Goal: Find specific page/section: Find specific page/section

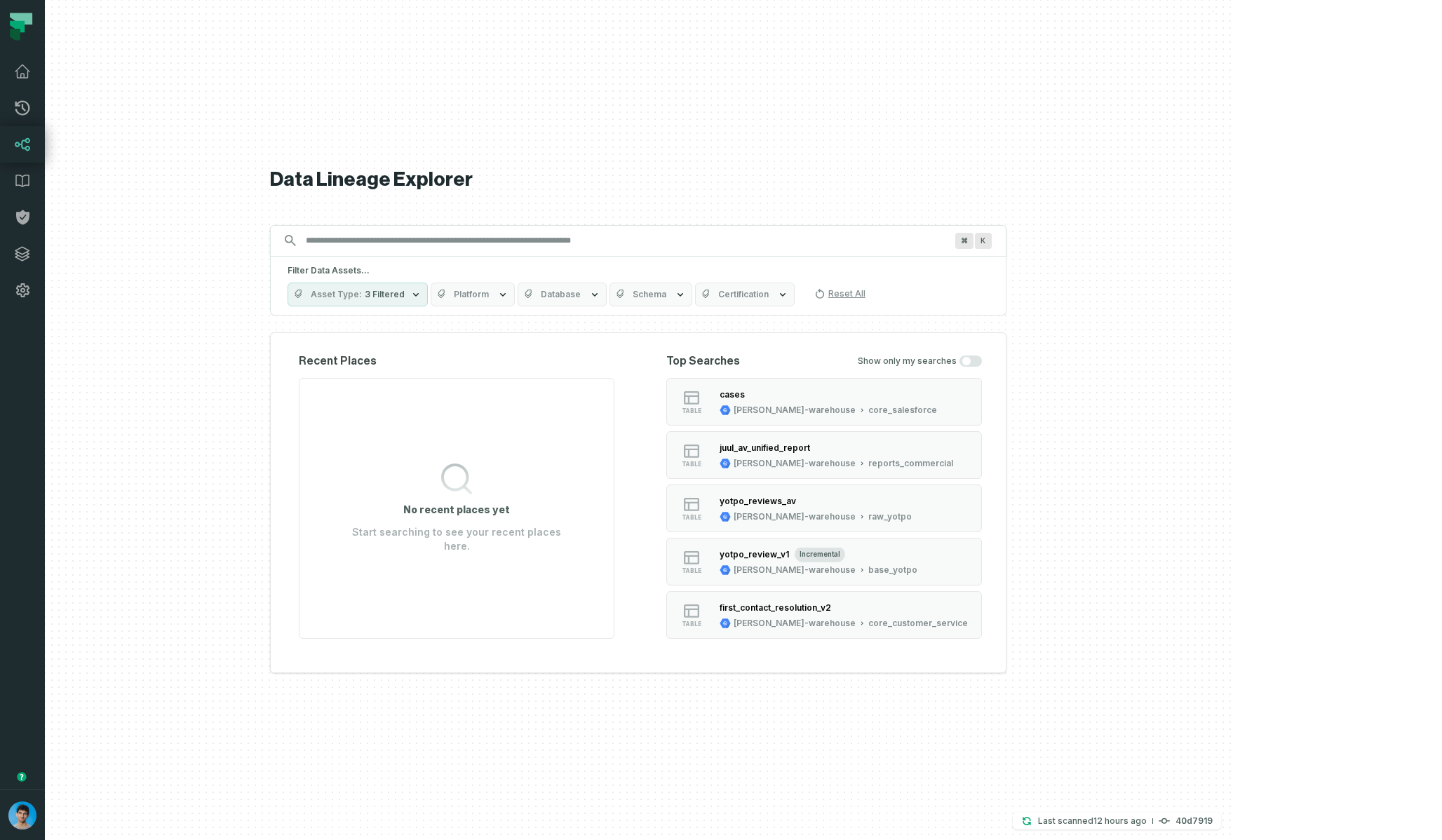
click at [428, 300] on button "Asset Type 3 Filtered" at bounding box center [357, 294] width 140 height 24
click at [435, 461] on label "Column (1,460,377)" at bounding box center [480, 463] width 174 height 28
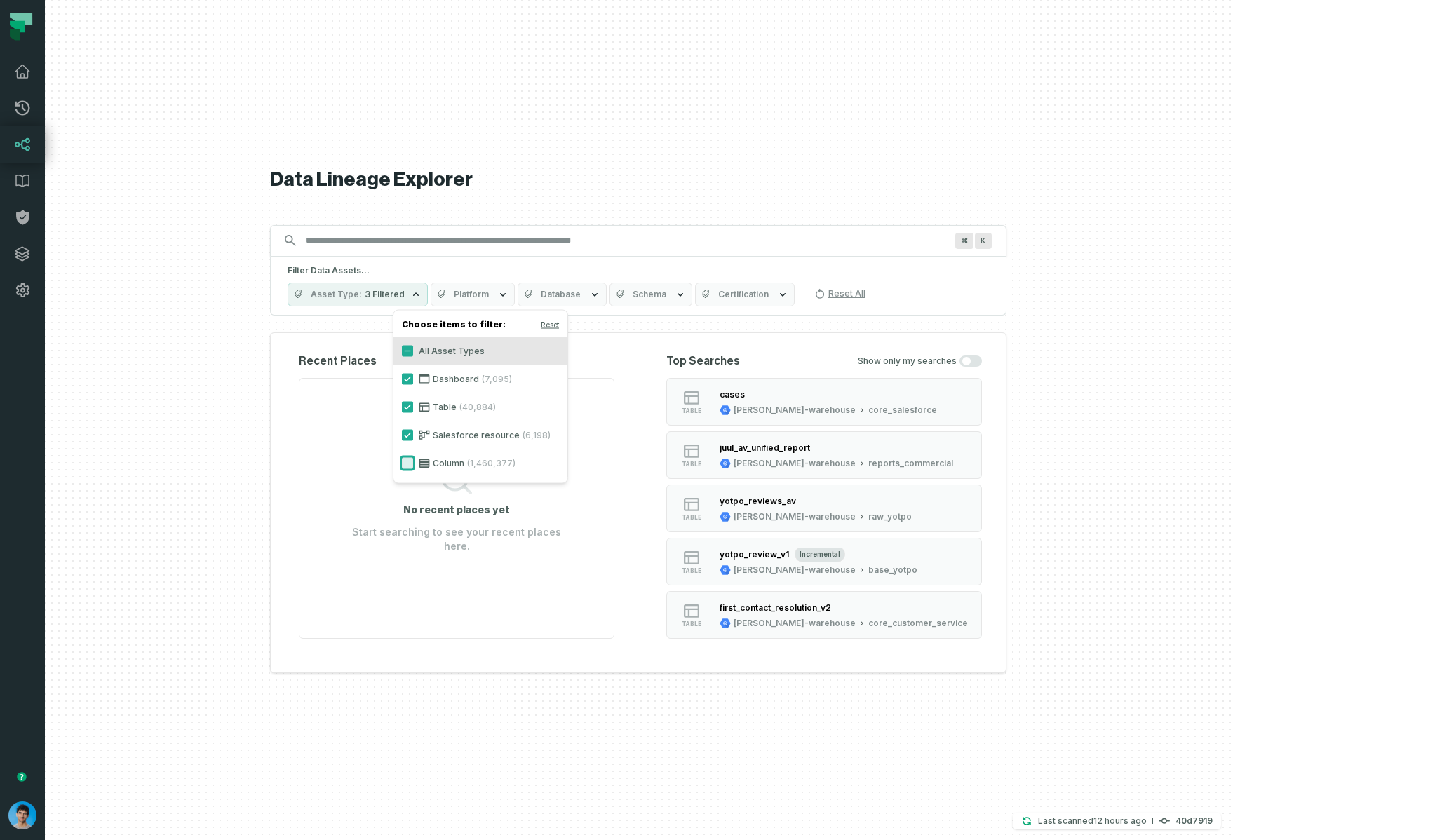
click at [413, 461] on button "Column (1,460,377)" at bounding box center [407, 463] width 12 height 12
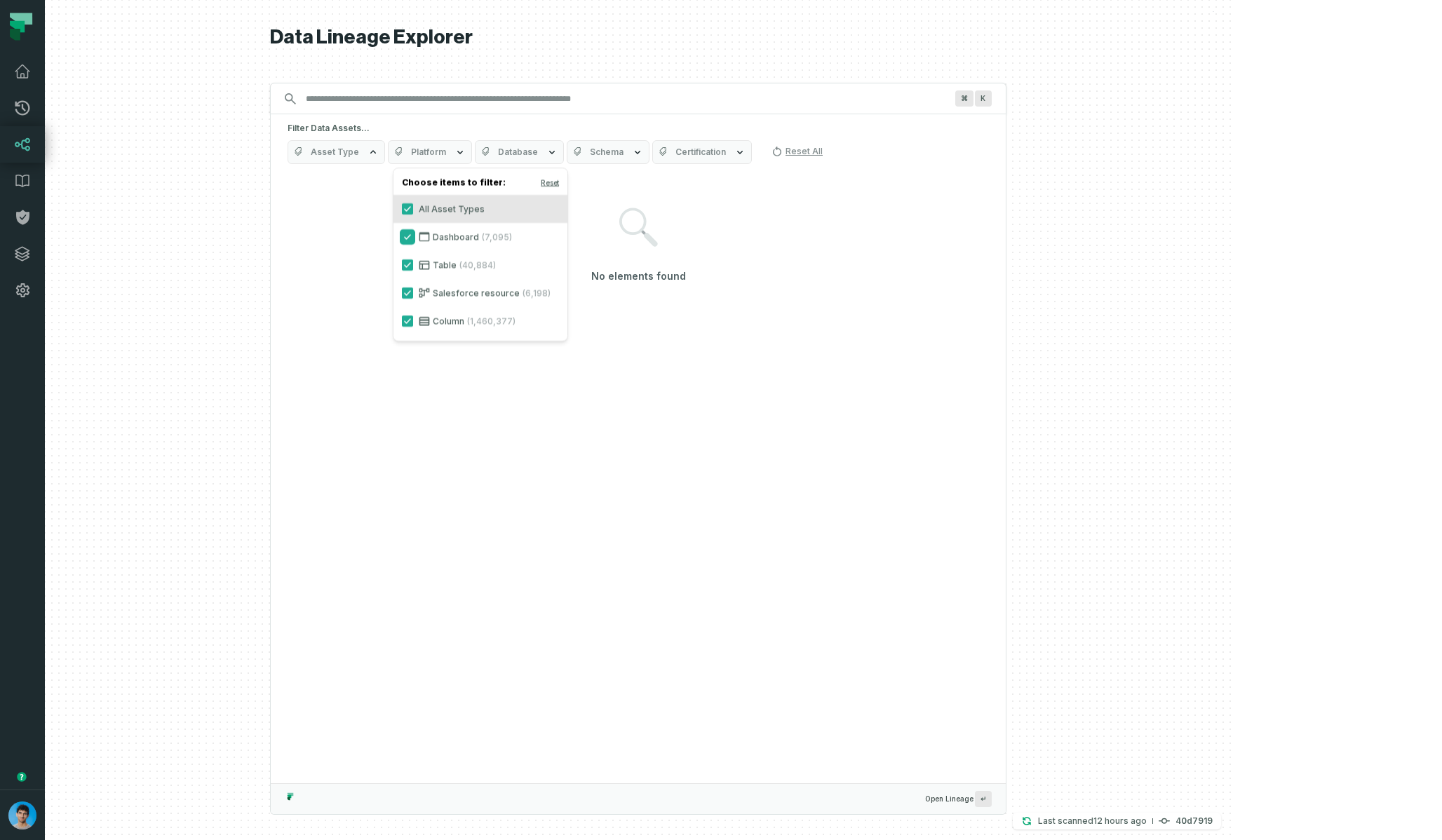
click at [407, 239] on button "Dashboard (7,095)" at bounding box center [407, 237] width 12 height 12
click at [407, 267] on button "Table (40,884)" at bounding box center [407, 265] width 12 height 12
click at [407, 287] on label "Salesforce resource (6,198)" at bounding box center [480, 293] width 174 height 28
click at [407, 287] on button "Salesforce resource (6,198)" at bounding box center [407, 293] width 12 height 12
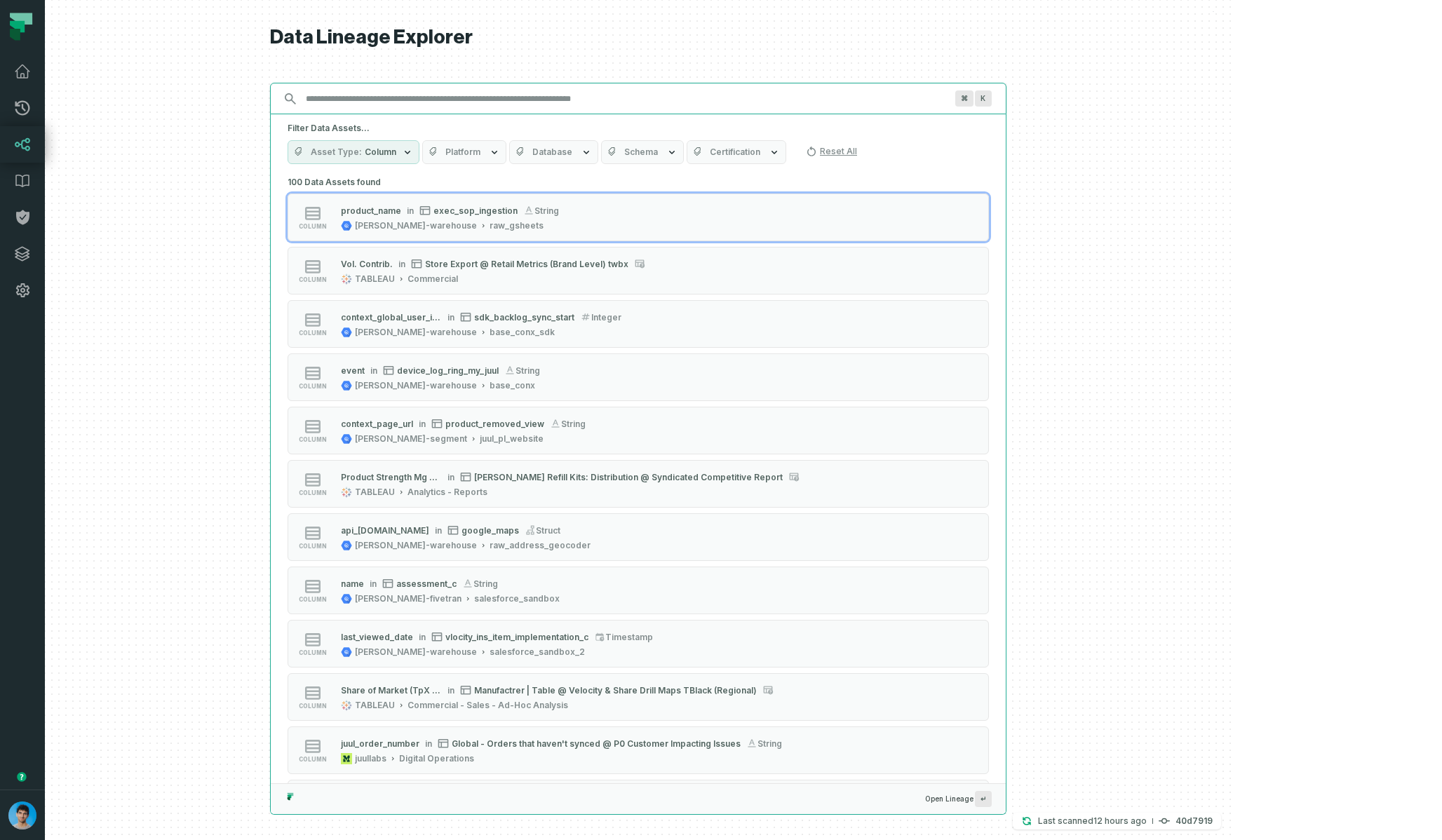
click at [490, 100] on input "Discovery Provider cmdk menu" at bounding box center [626, 98] width 656 height 22
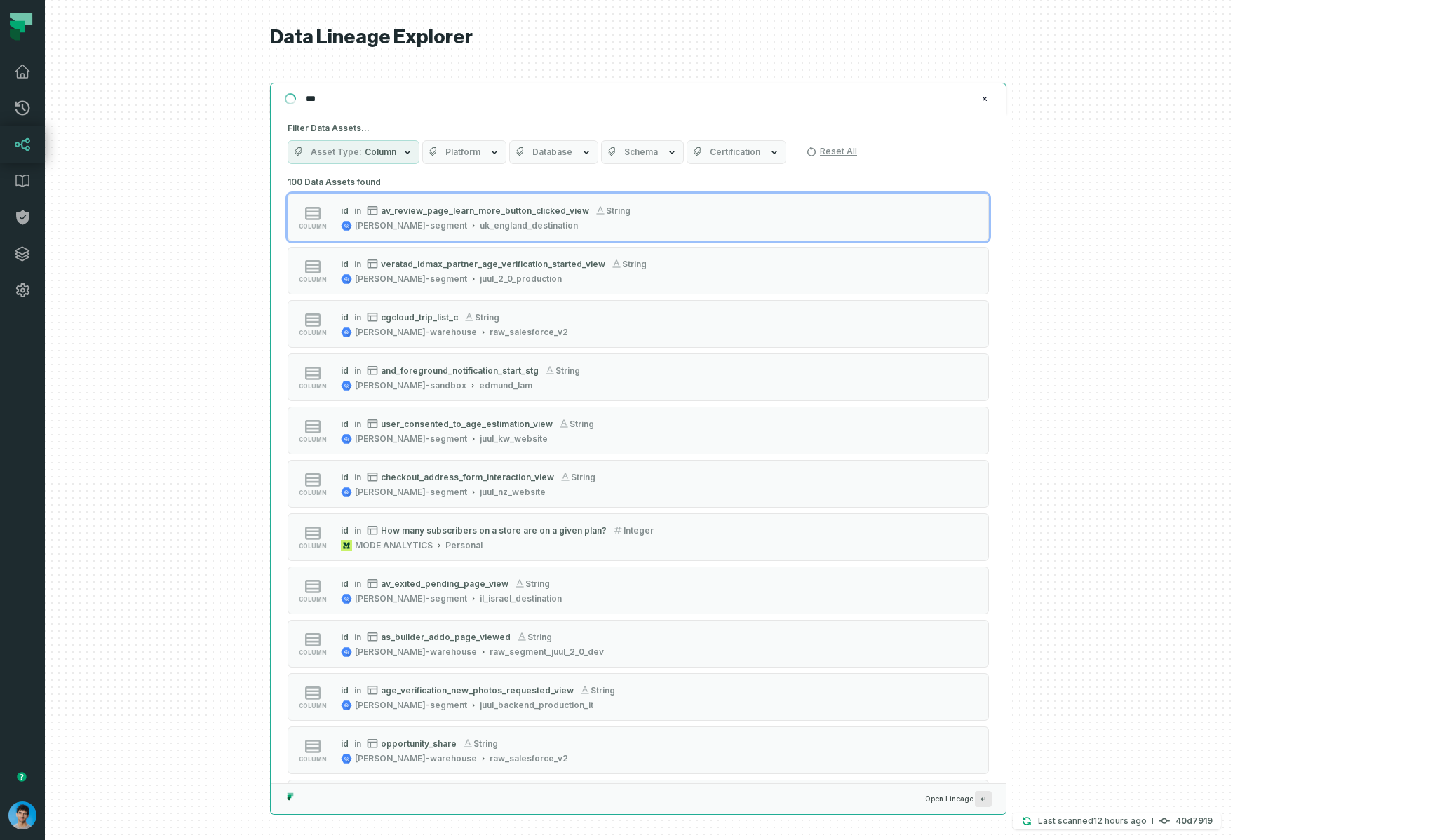
type input "**"
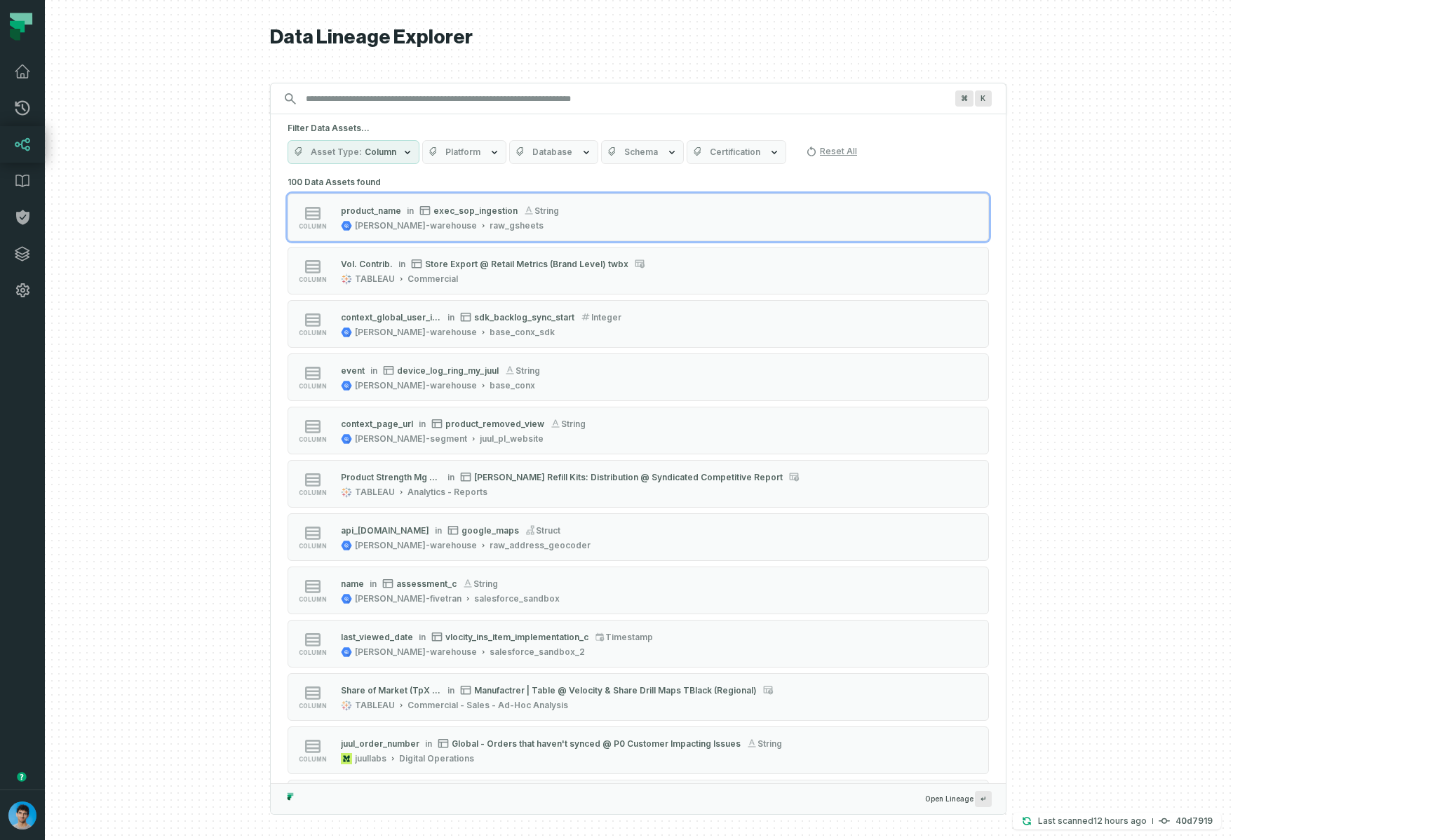
click at [1151, 151] on div at bounding box center [638, 420] width 1187 height 840
click at [362, 148] on span "Asset Type" at bounding box center [336, 152] width 52 height 12
click at [862, 154] on button "Reset All" at bounding box center [831, 151] width 62 height 22
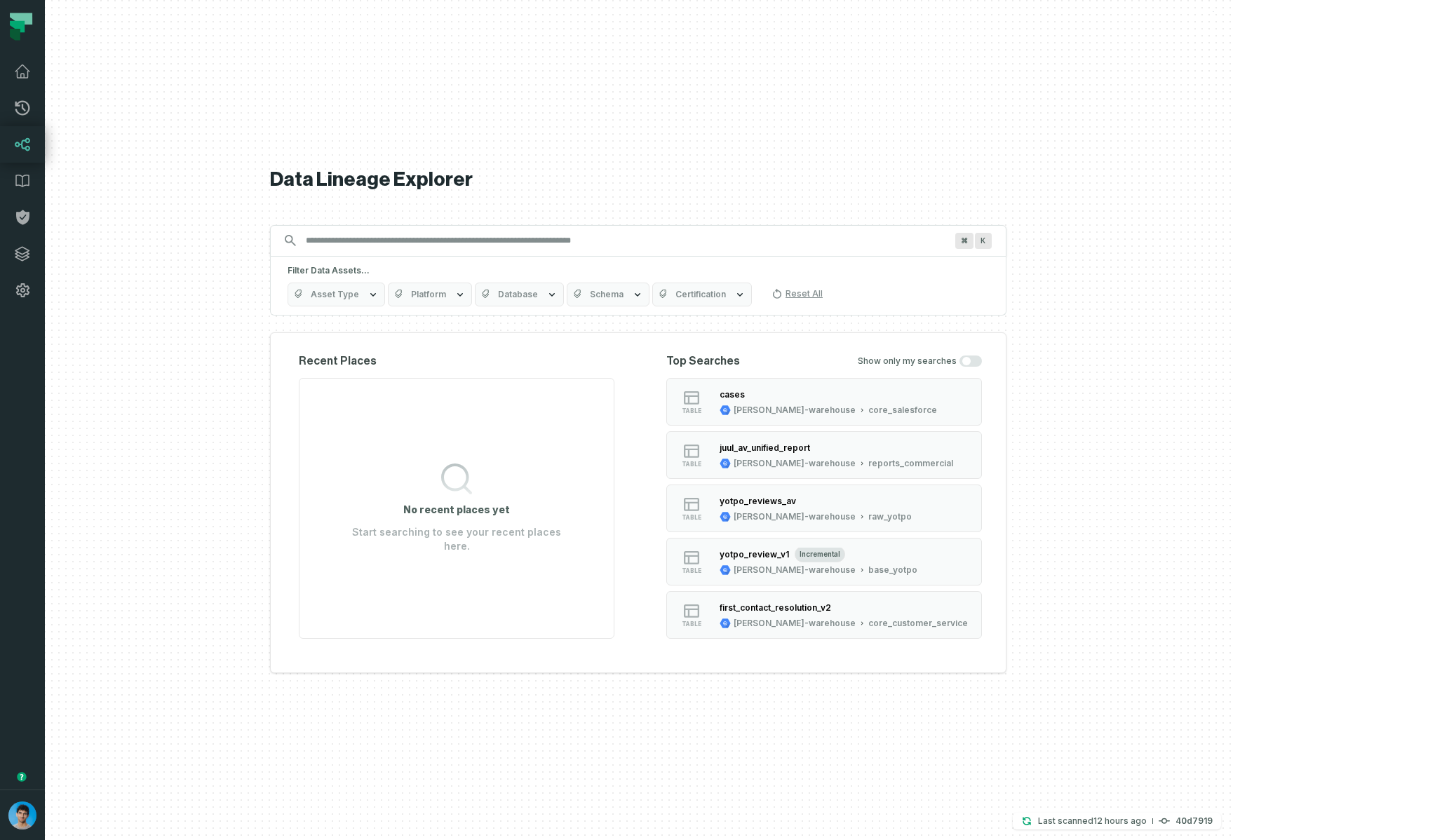
click at [125, 632] on div at bounding box center [638, 420] width 1187 height 840
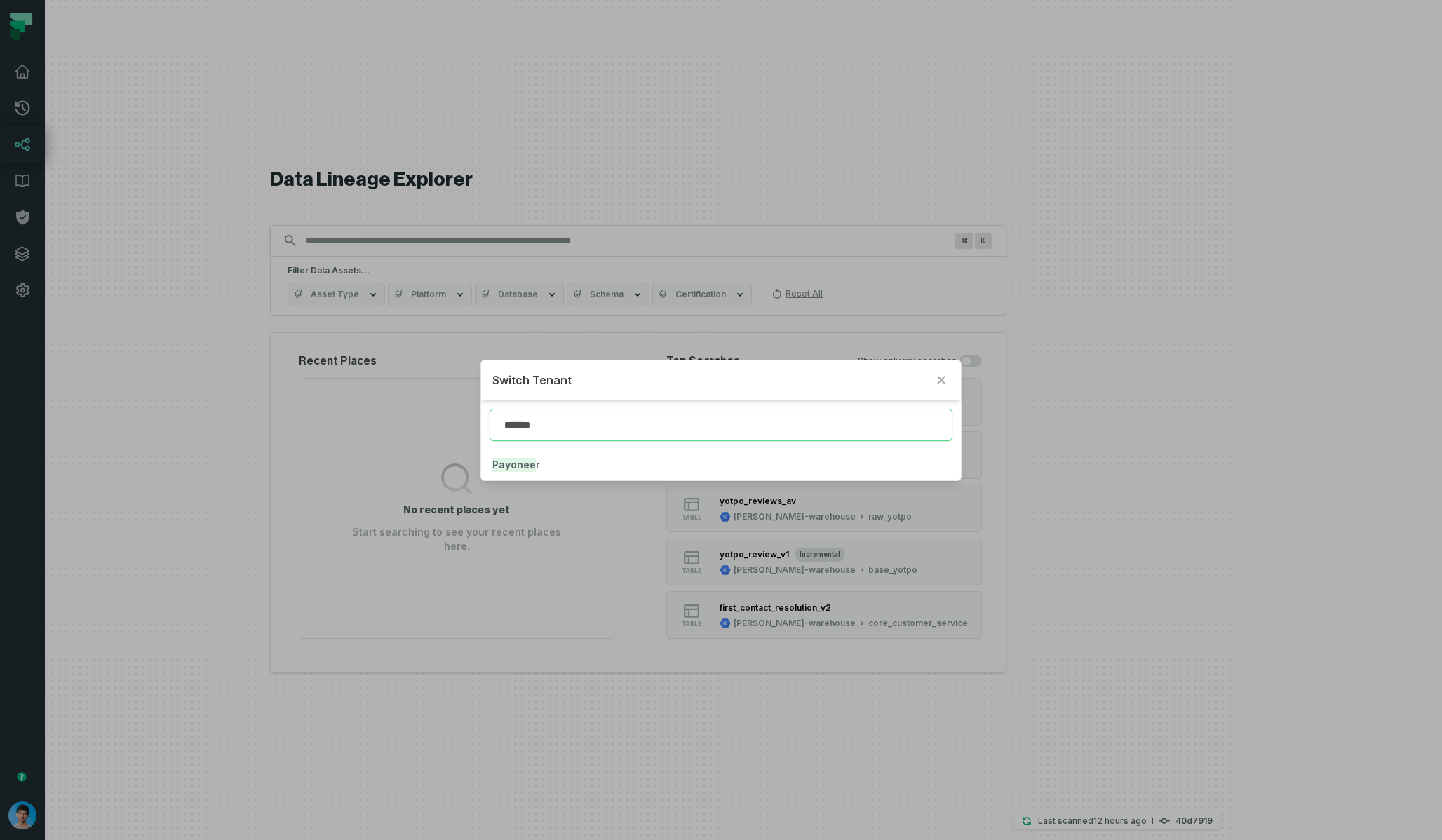
type input "*******"
click button "Payonee r" at bounding box center [720, 465] width 479 height 31
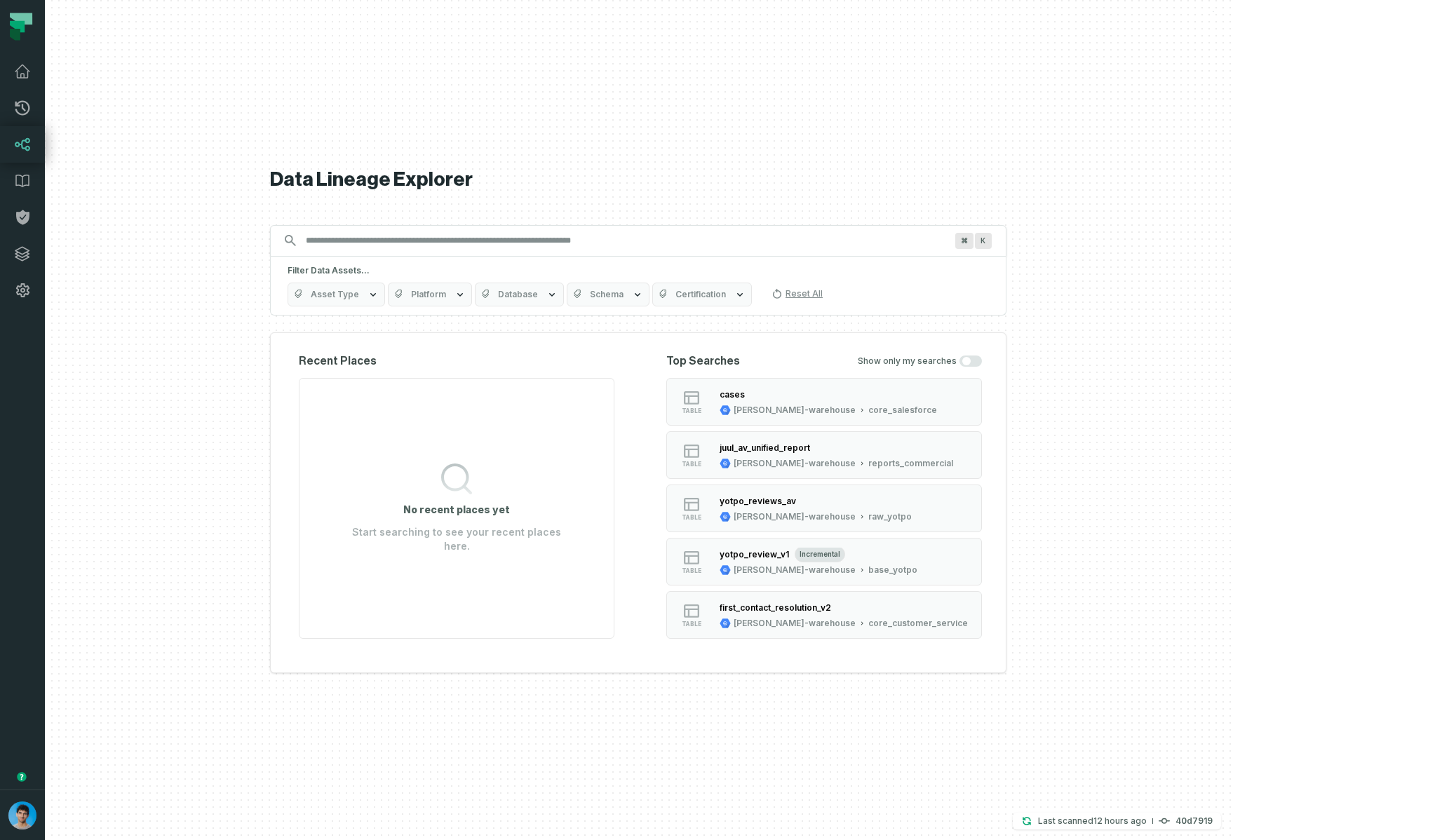
click at [25, 144] on icon at bounding box center [22, 144] width 17 height 17
click at [515, 287] on button "Platform" at bounding box center [472, 294] width 84 height 24
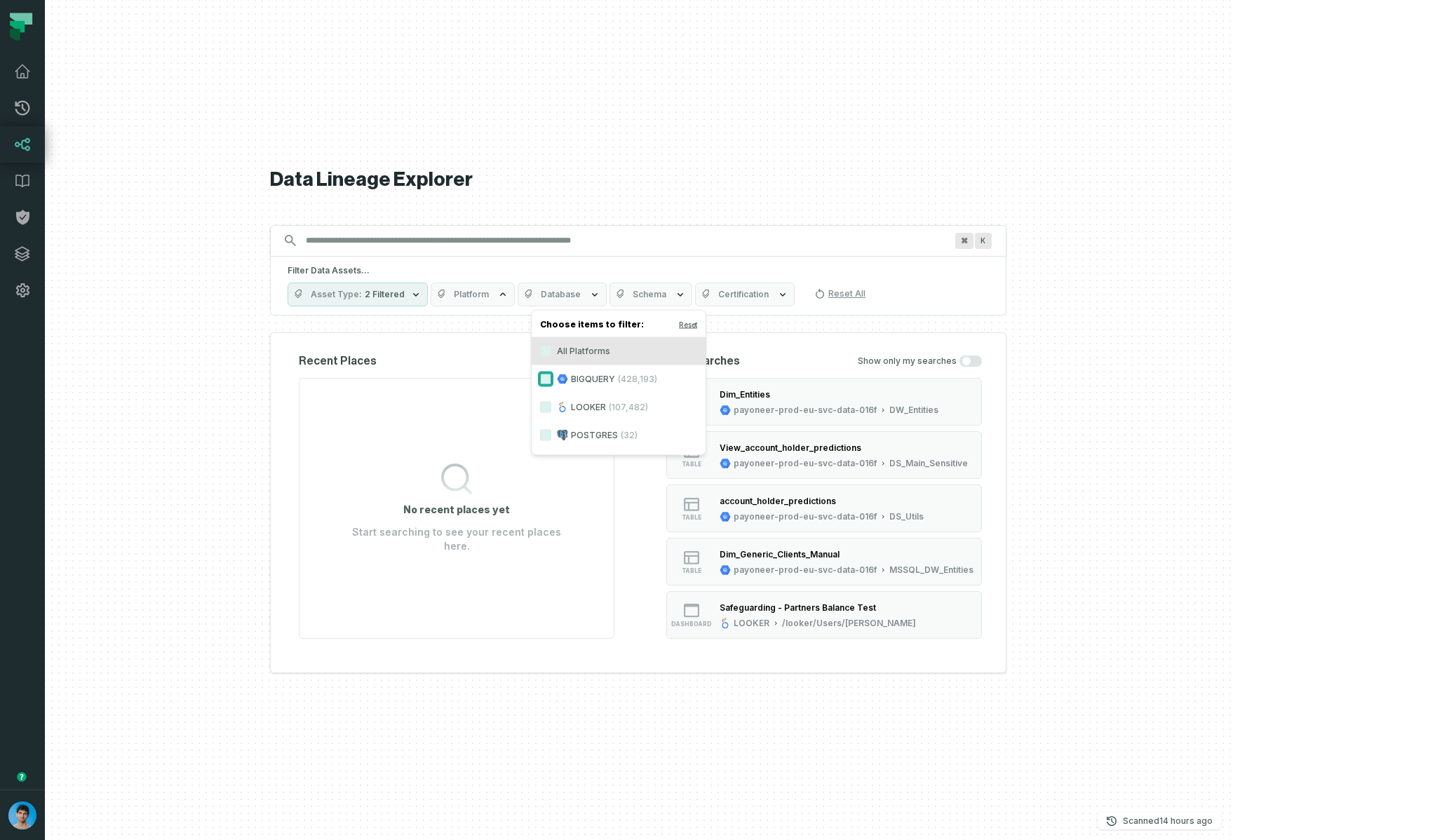
click at [543, 377] on button "BIGQUERY (428,193)" at bounding box center [546, 379] width 12 height 12
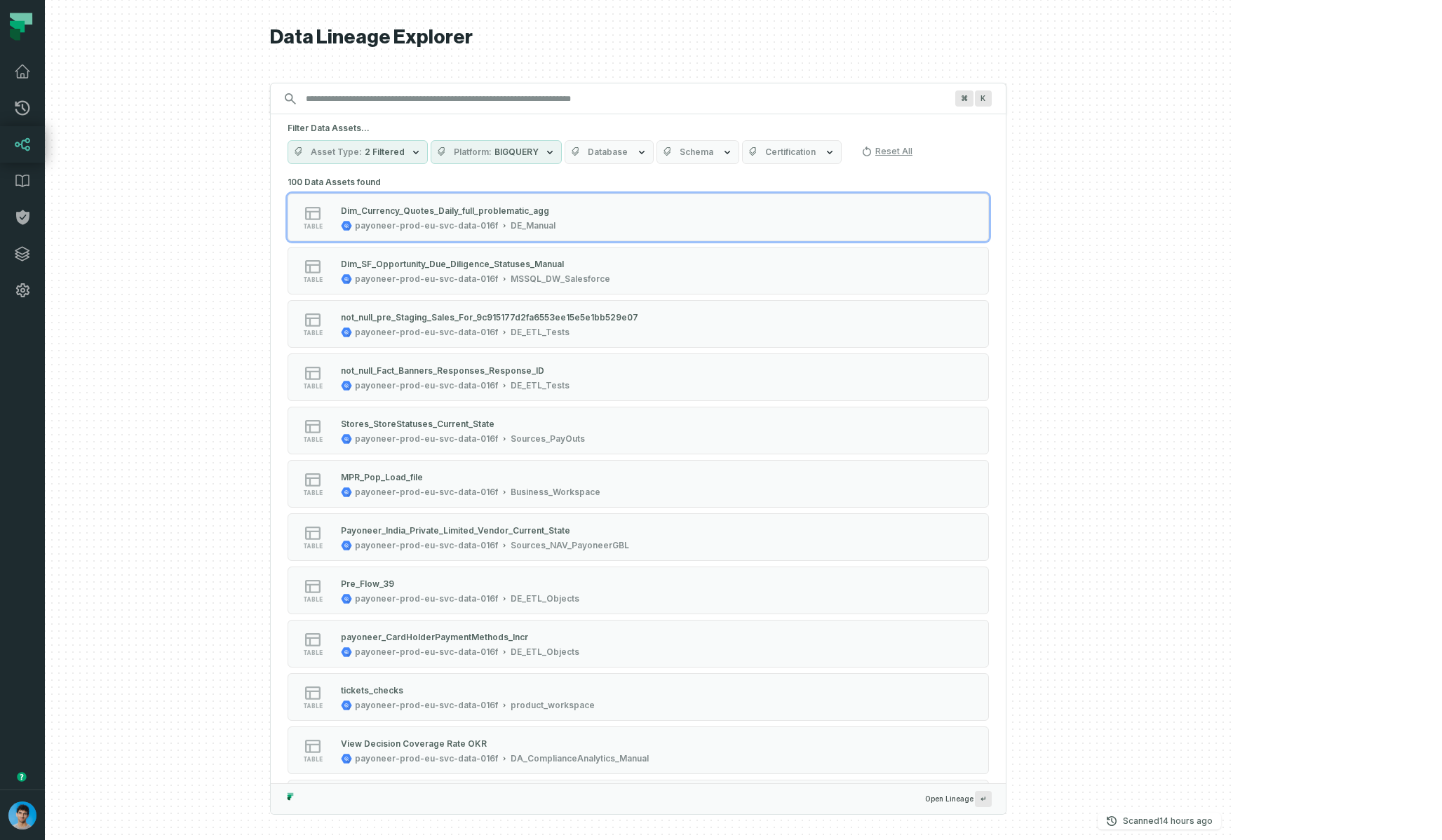
click at [783, 131] on h5 "Filter Data Assets..." at bounding box center [638, 128] width 701 height 12
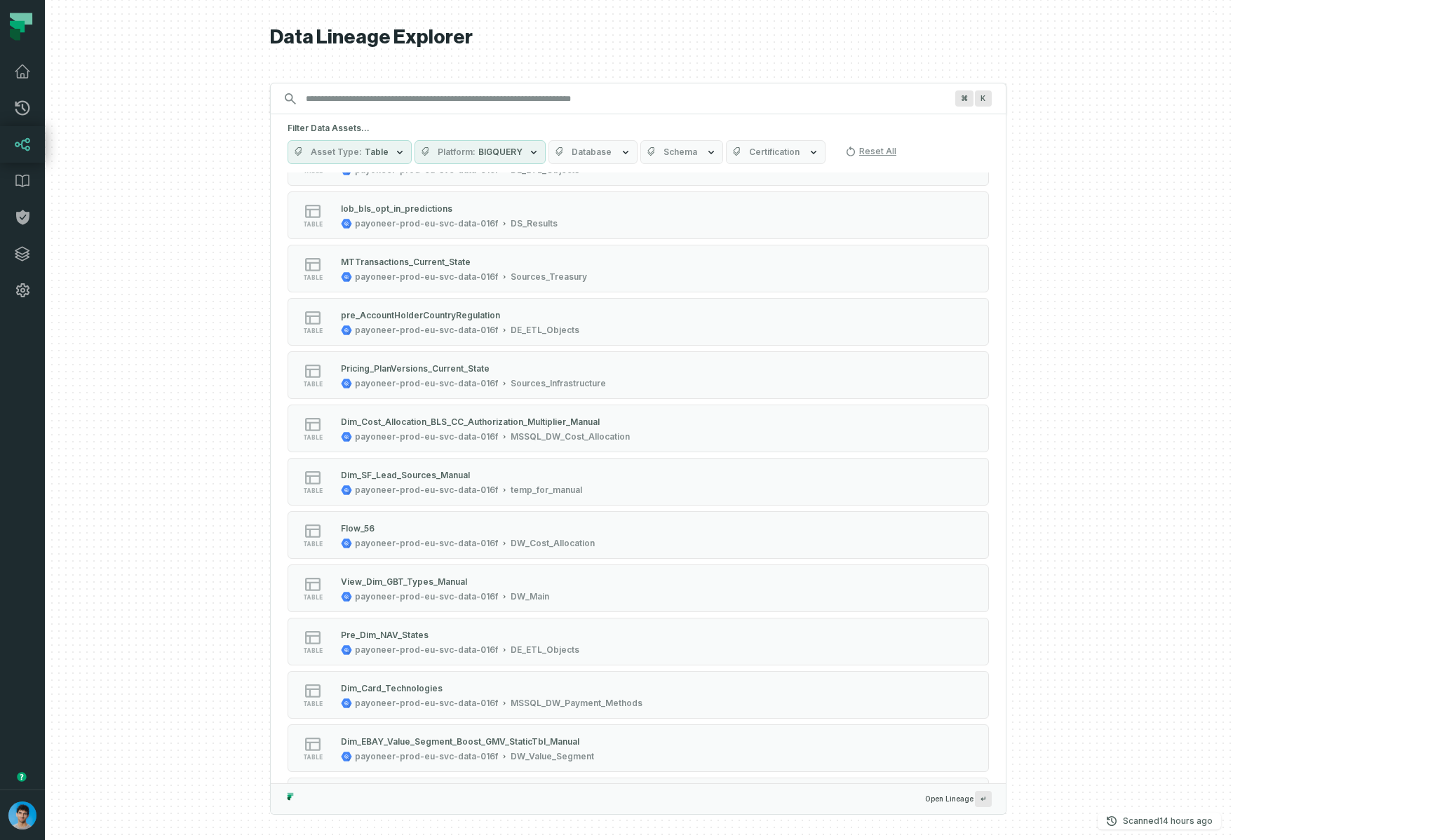
scroll to position [3093, 0]
click at [548, 112] on div "⌘ K" at bounding box center [638, 98] width 736 height 32
click at [553, 104] on input "Discovery Provider cmdk menu" at bounding box center [626, 98] width 656 height 22
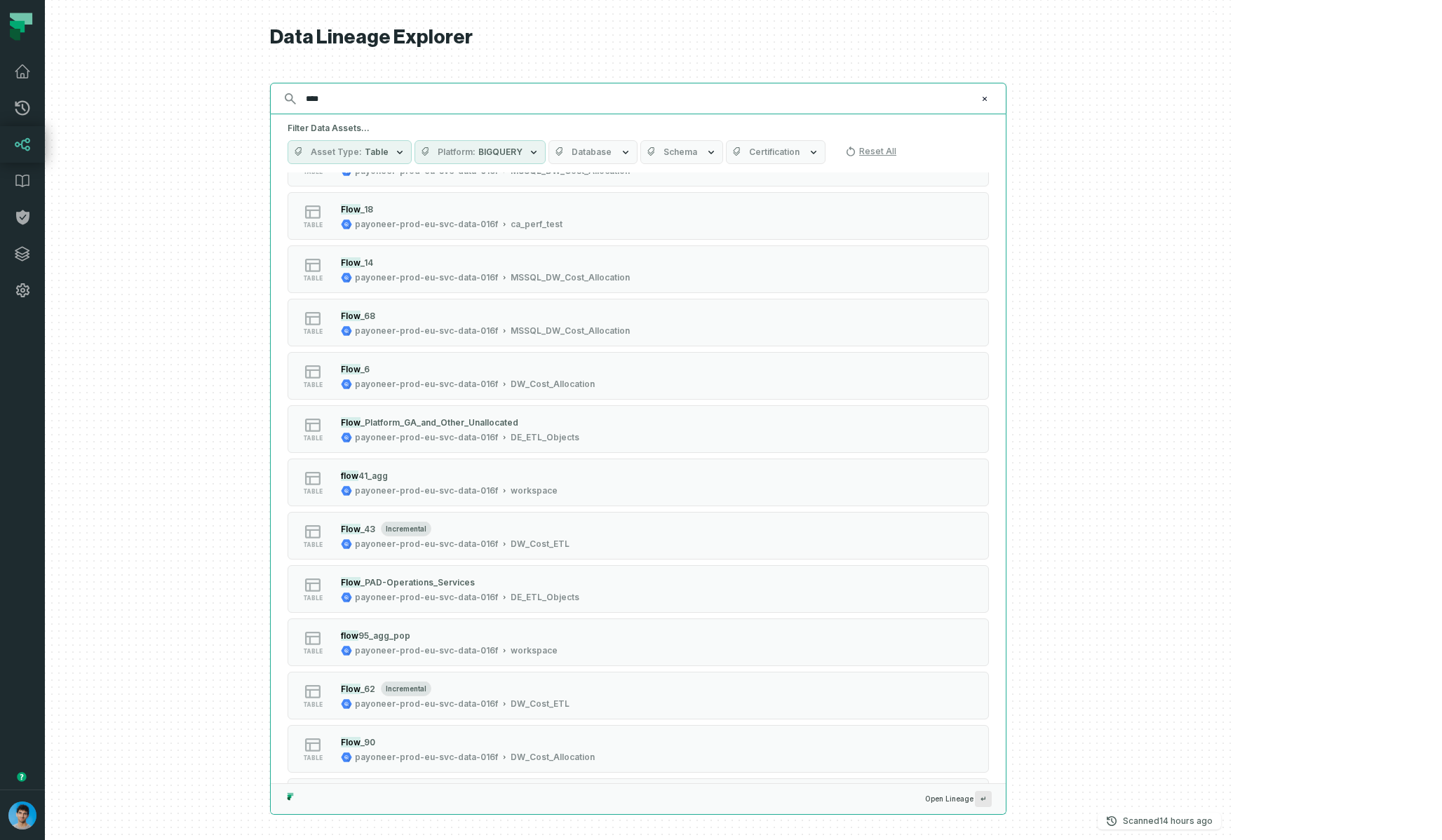
scroll to position [3771, 0]
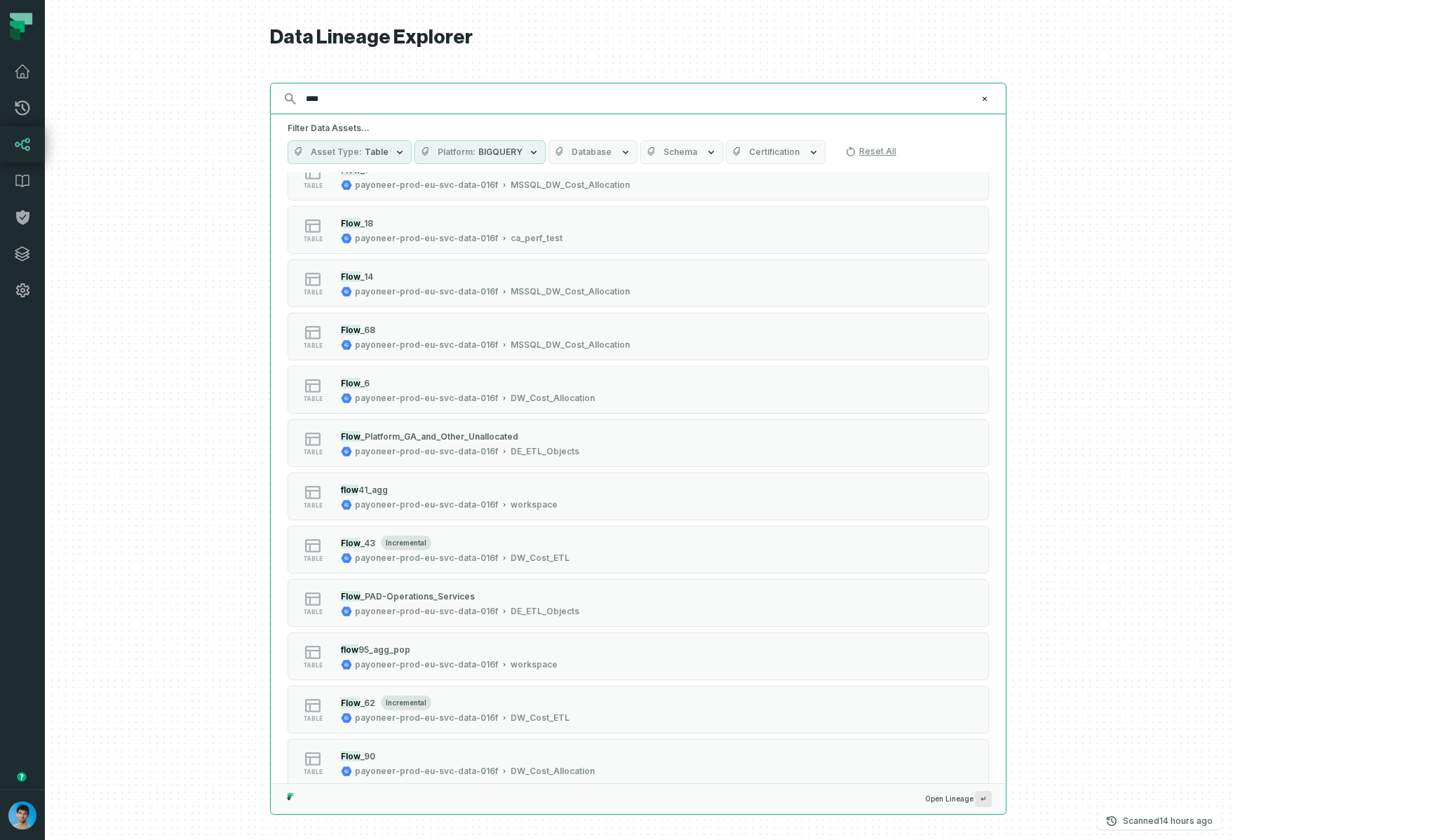
type input "****"
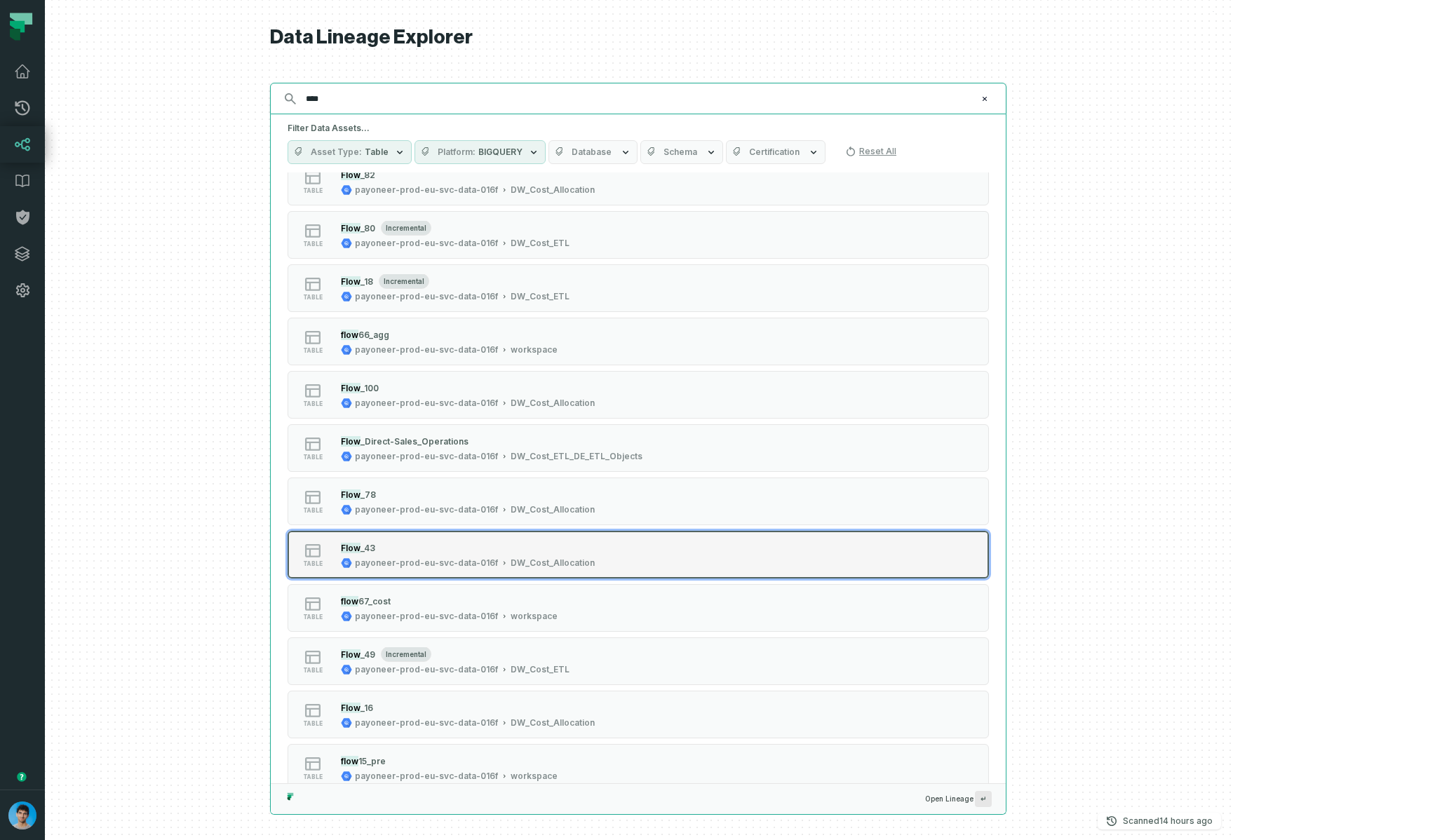
scroll to position [0, 0]
